Goal: Task Accomplishment & Management: Understand process/instructions

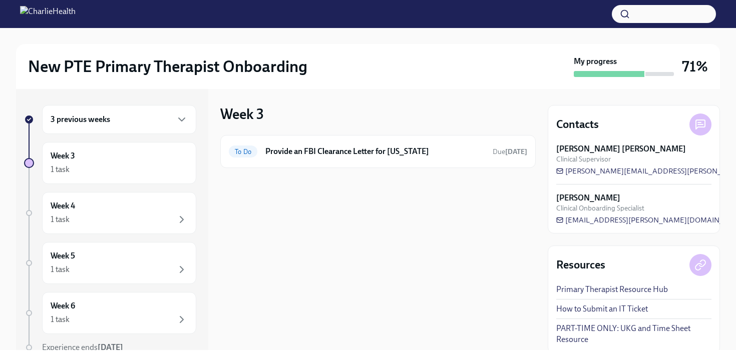
click at [115, 123] on div "3 previous weeks" at bounding box center [119, 120] width 137 height 12
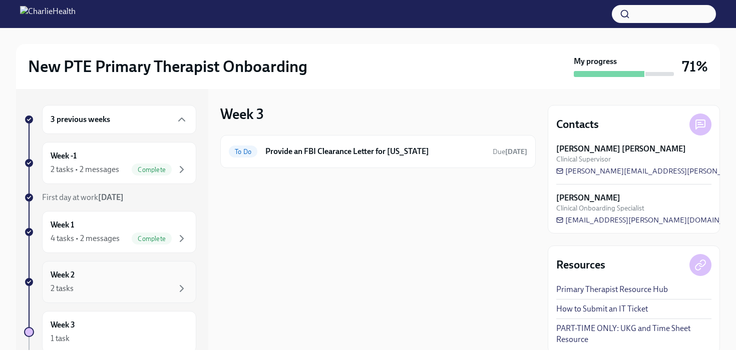
click at [96, 278] on div "Week 2 2 tasks" at bounding box center [119, 282] width 137 height 25
click at [344, 159] on div "To Do Clinical Onboarding: Week 2 Due [DATE]" at bounding box center [378, 152] width 298 height 16
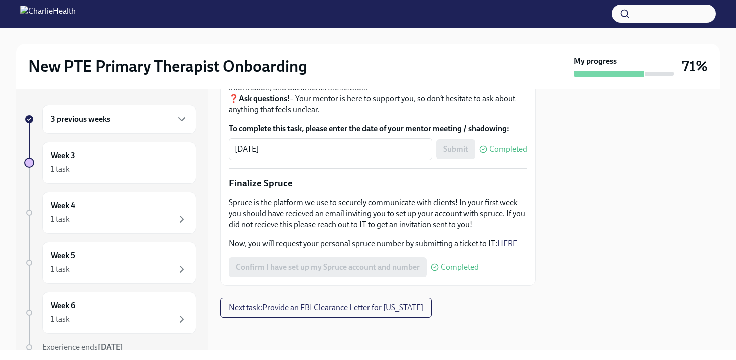
scroll to position [1216, 0]
click at [302, 313] on span "Next task : Provide an FBI Clearance Letter for [US_STATE]" at bounding box center [326, 308] width 194 height 10
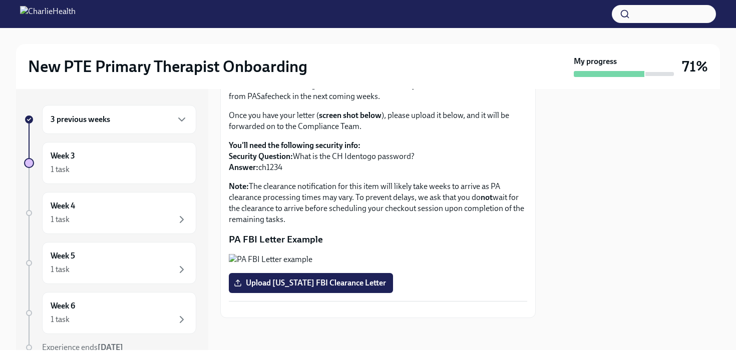
scroll to position [208, 0]
click at [146, 124] on div "3 previous weeks" at bounding box center [119, 120] width 137 height 12
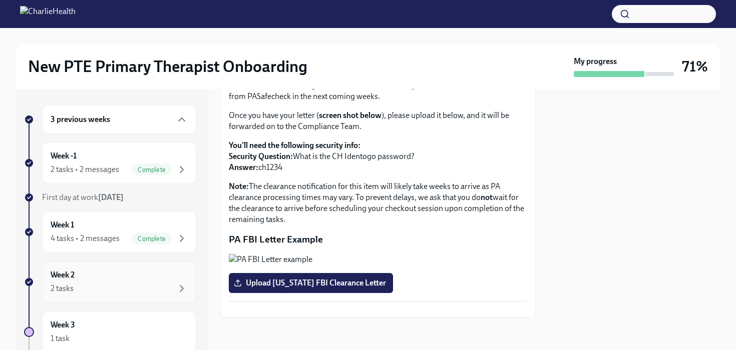
click at [104, 279] on div "Week 2 2 tasks" at bounding box center [119, 282] width 137 height 25
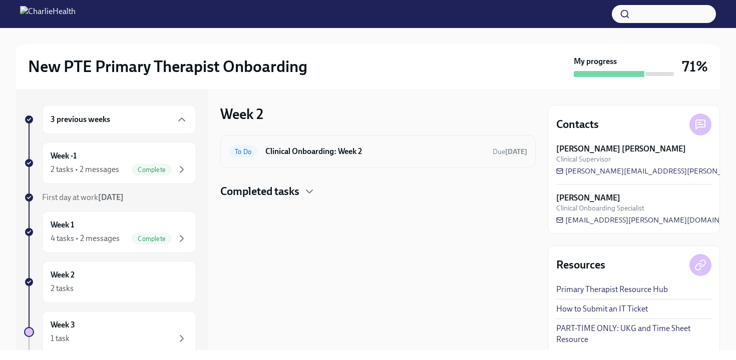
click at [335, 145] on div "To Do Clinical Onboarding: Week 2 Due [DATE]" at bounding box center [378, 152] width 298 height 16
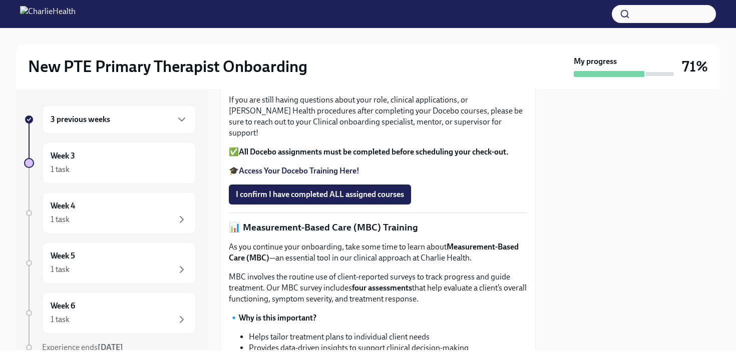
scroll to position [307, 0]
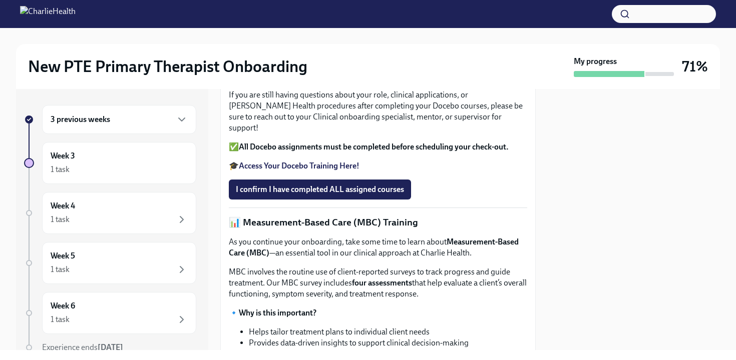
click at [289, 171] on strong "Access Your Docebo Training Here!" at bounding box center [299, 166] width 121 height 10
